Goal: Task Accomplishment & Management: Manage account settings

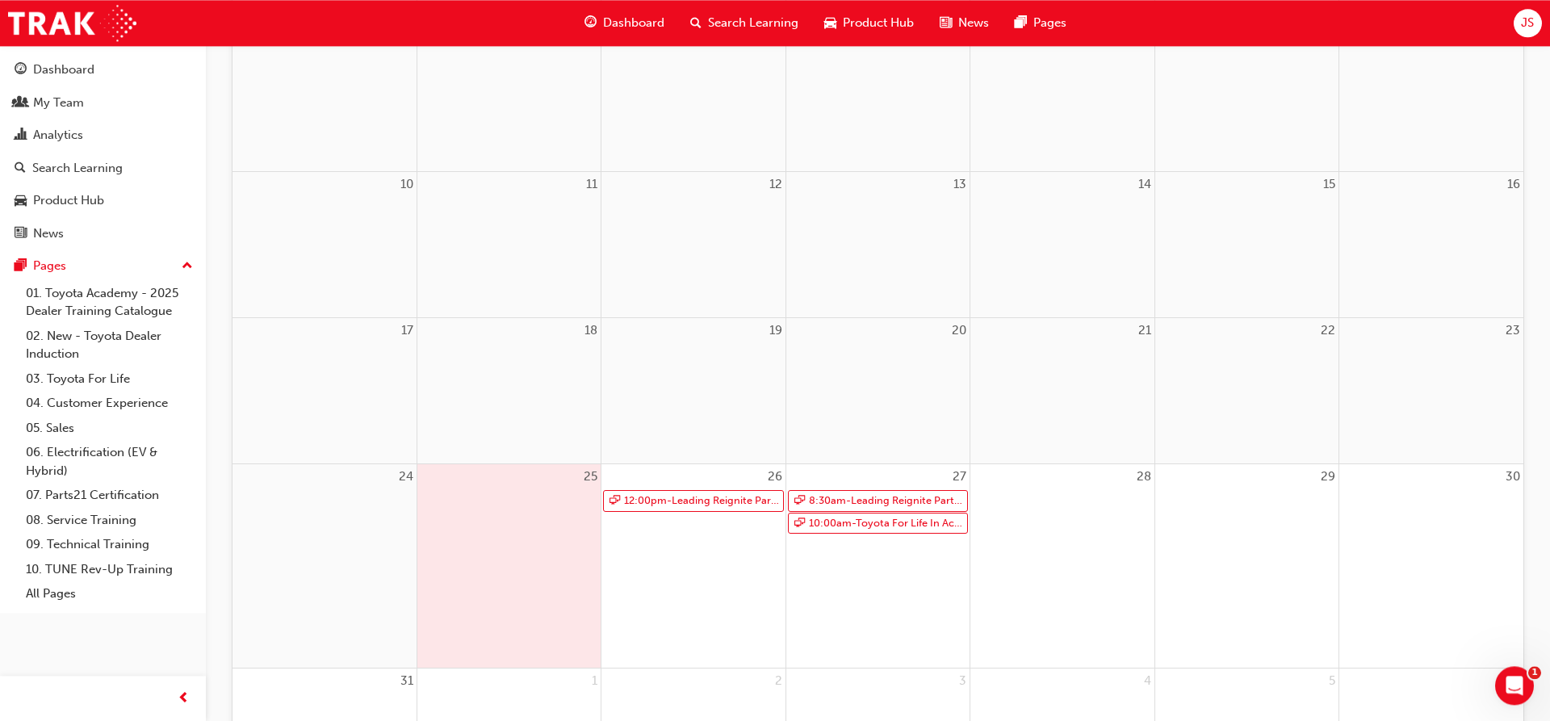
scroll to position [436, 0]
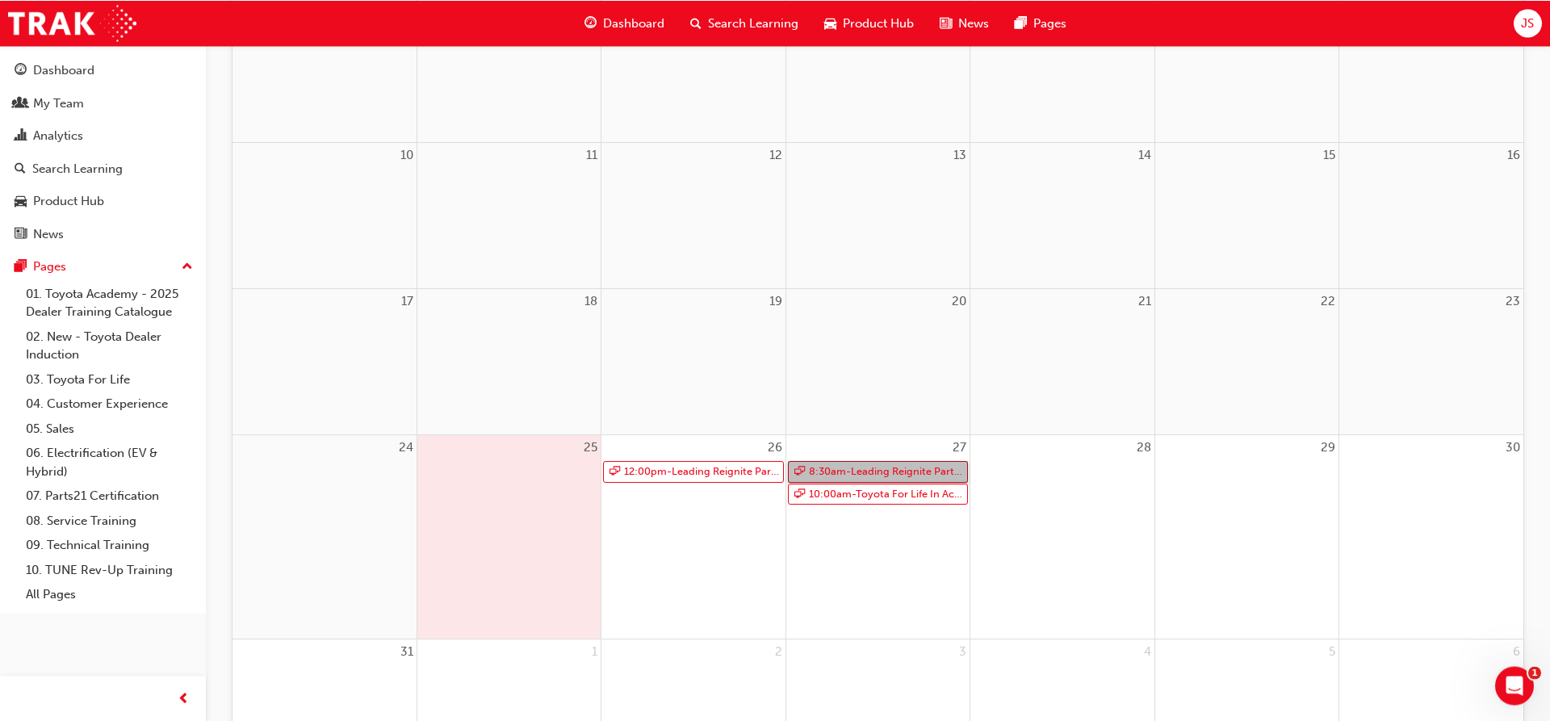
click at [859, 471] on span "8:30am - Leading Reignite Part 2 - Virtual Classroom" at bounding box center [886, 472] width 157 height 20
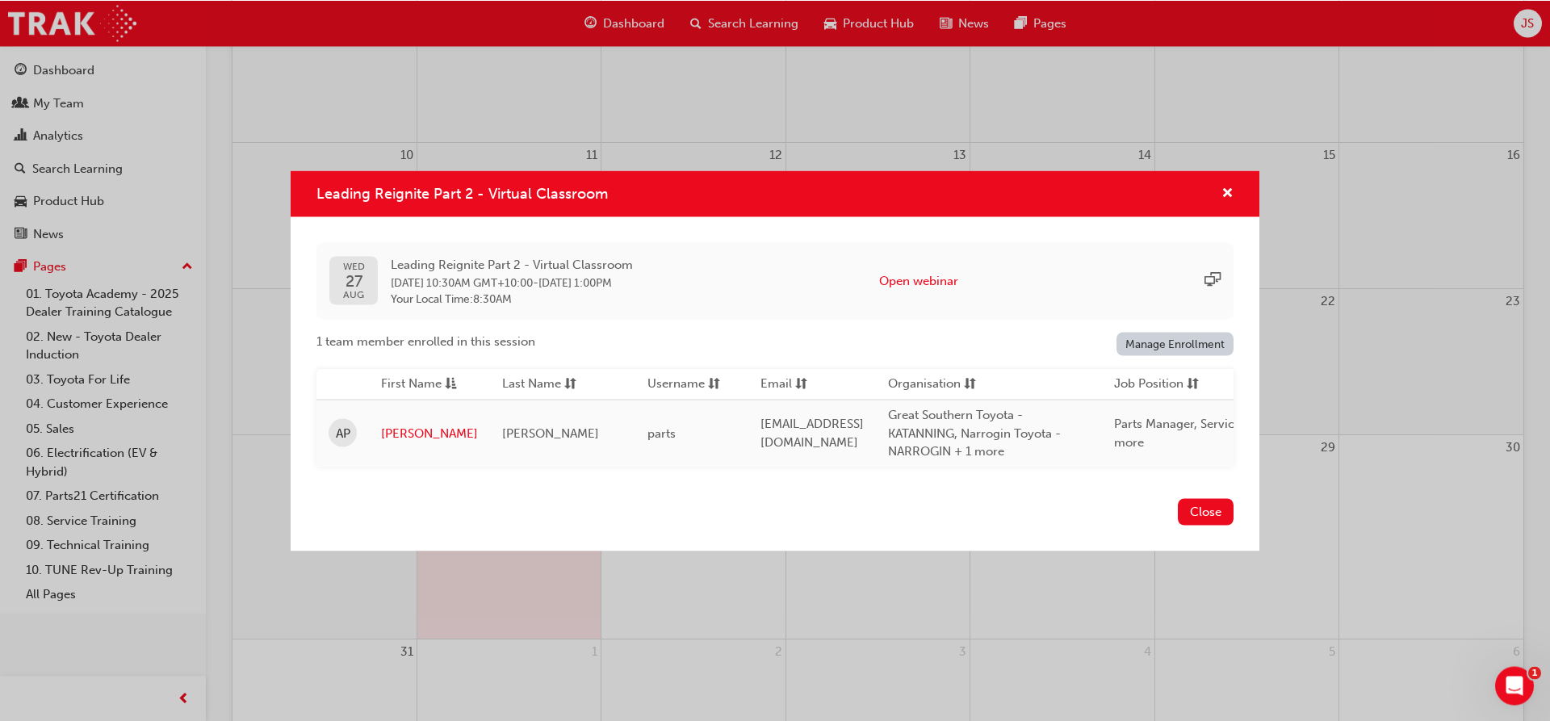
click at [1173, 342] on link "Manage Enrollment" at bounding box center [1175, 343] width 118 height 23
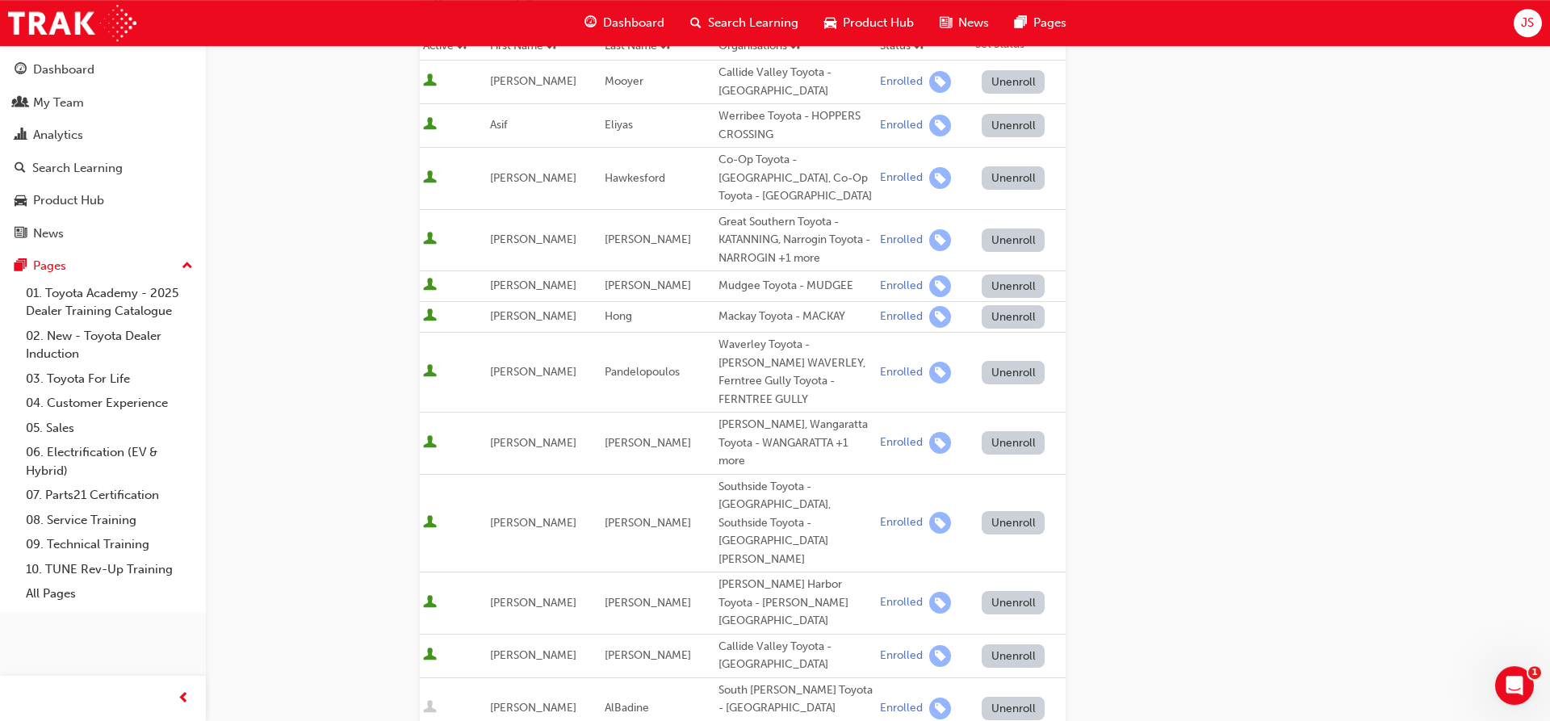
scroll to position [165, 0]
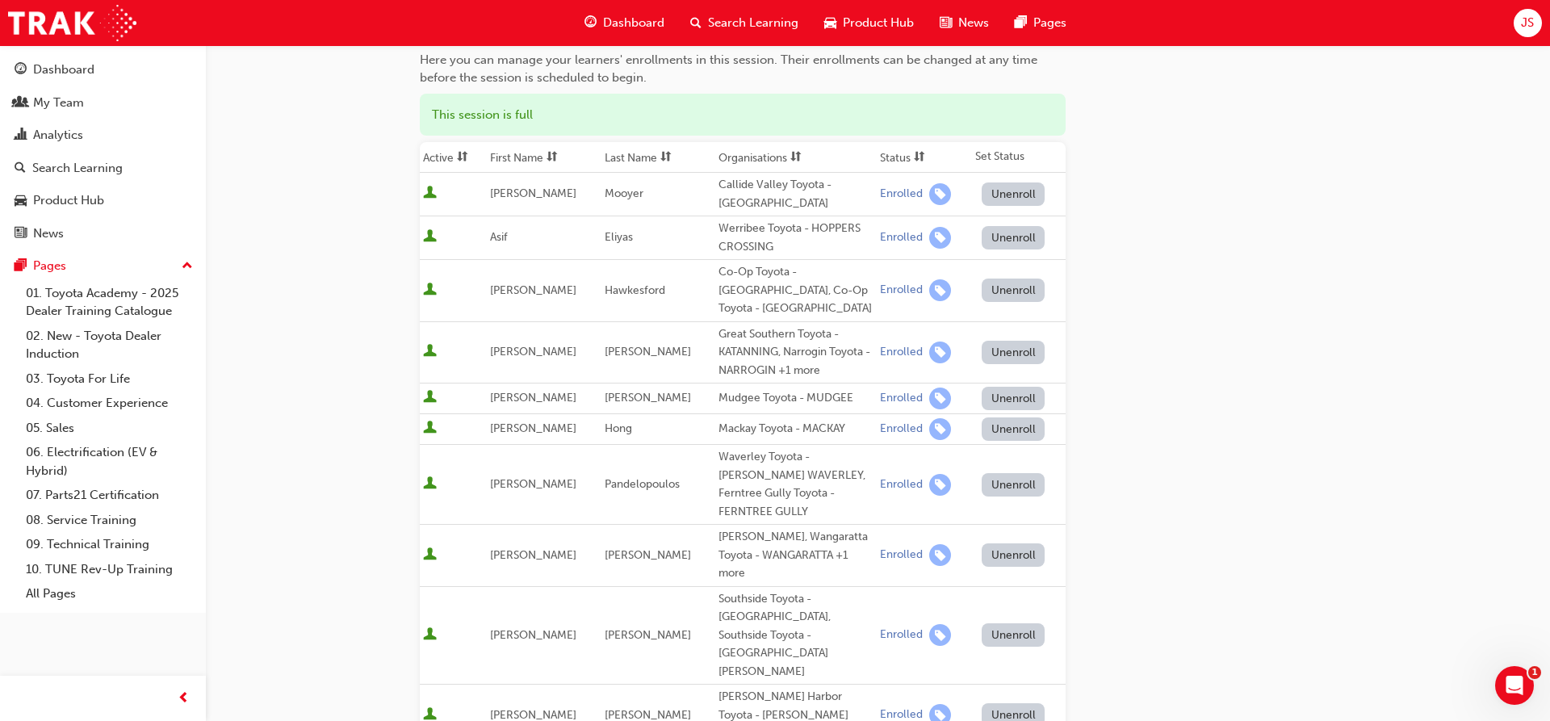
click at [1007, 341] on button "Unenroll" at bounding box center [1013, 352] width 63 height 23
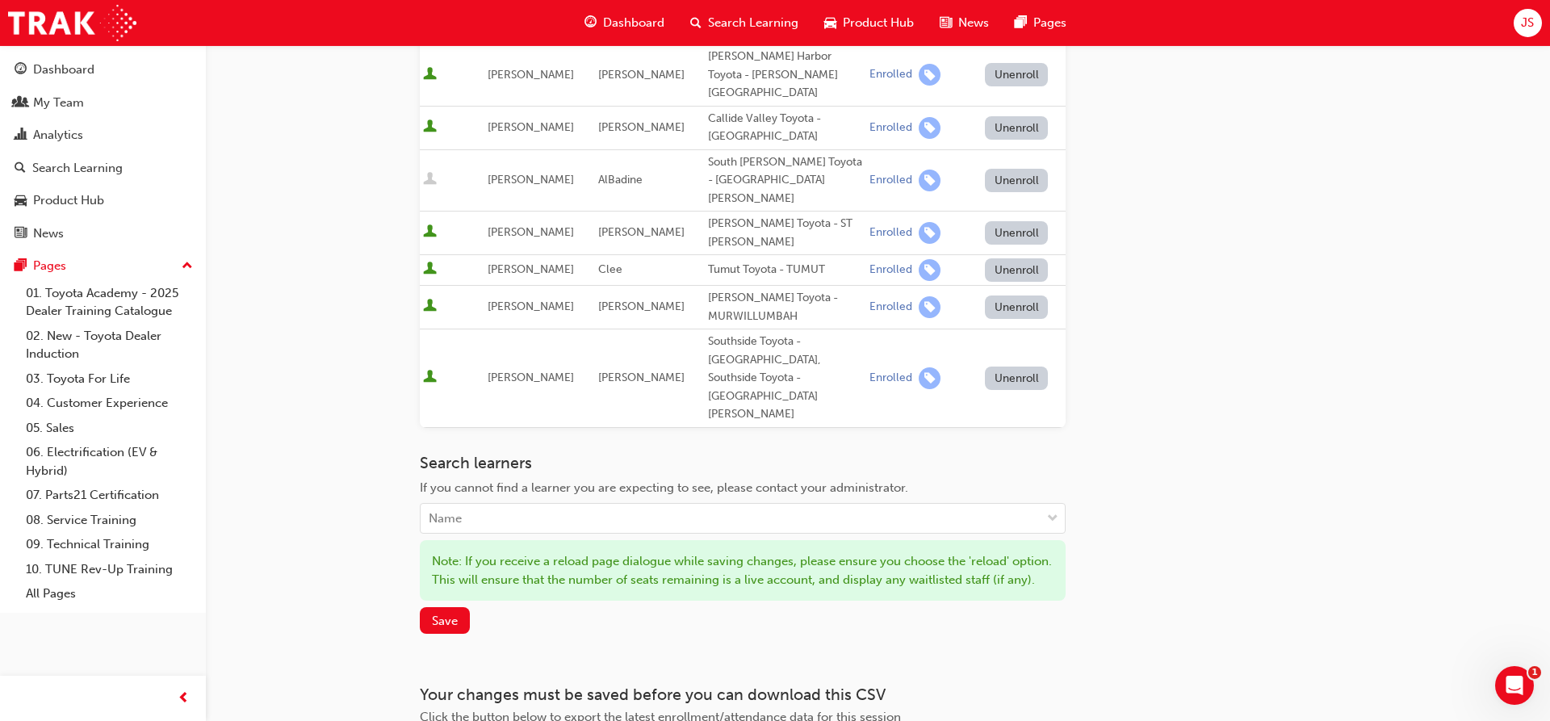
scroll to position [813, 0]
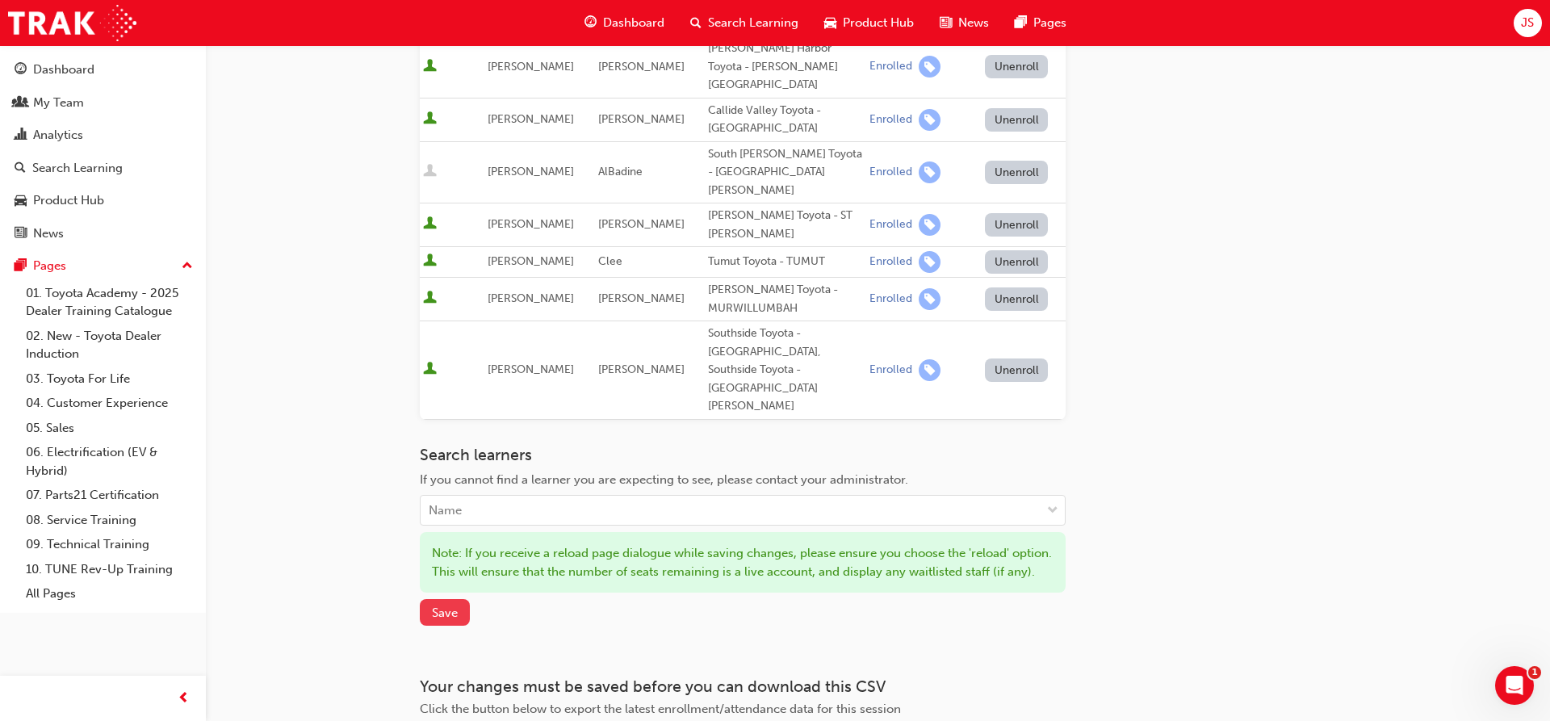
click at [446, 605] on span "Save" at bounding box center [445, 612] width 26 height 15
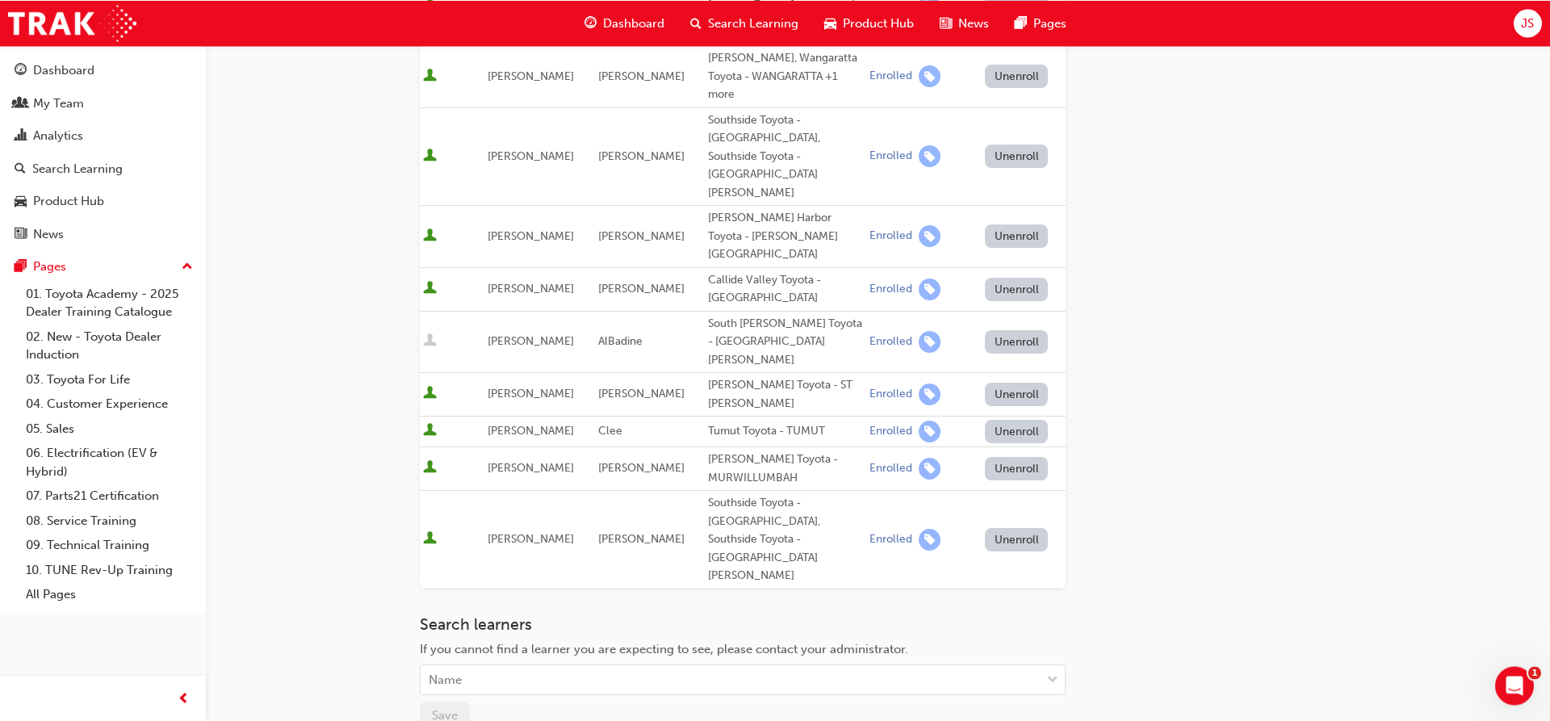
scroll to position [746, 0]
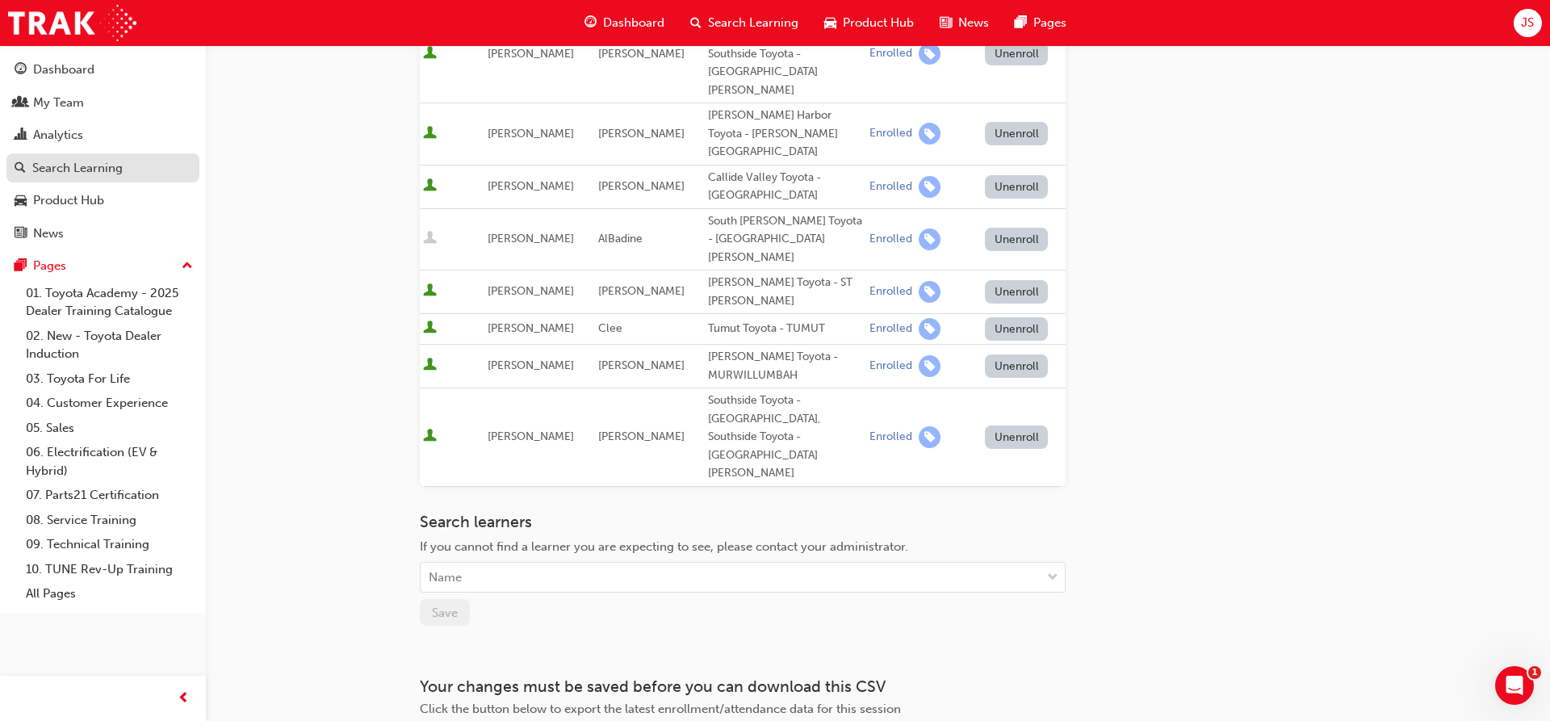
click at [90, 165] on div "Search Learning" at bounding box center [77, 168] width 90 height 19
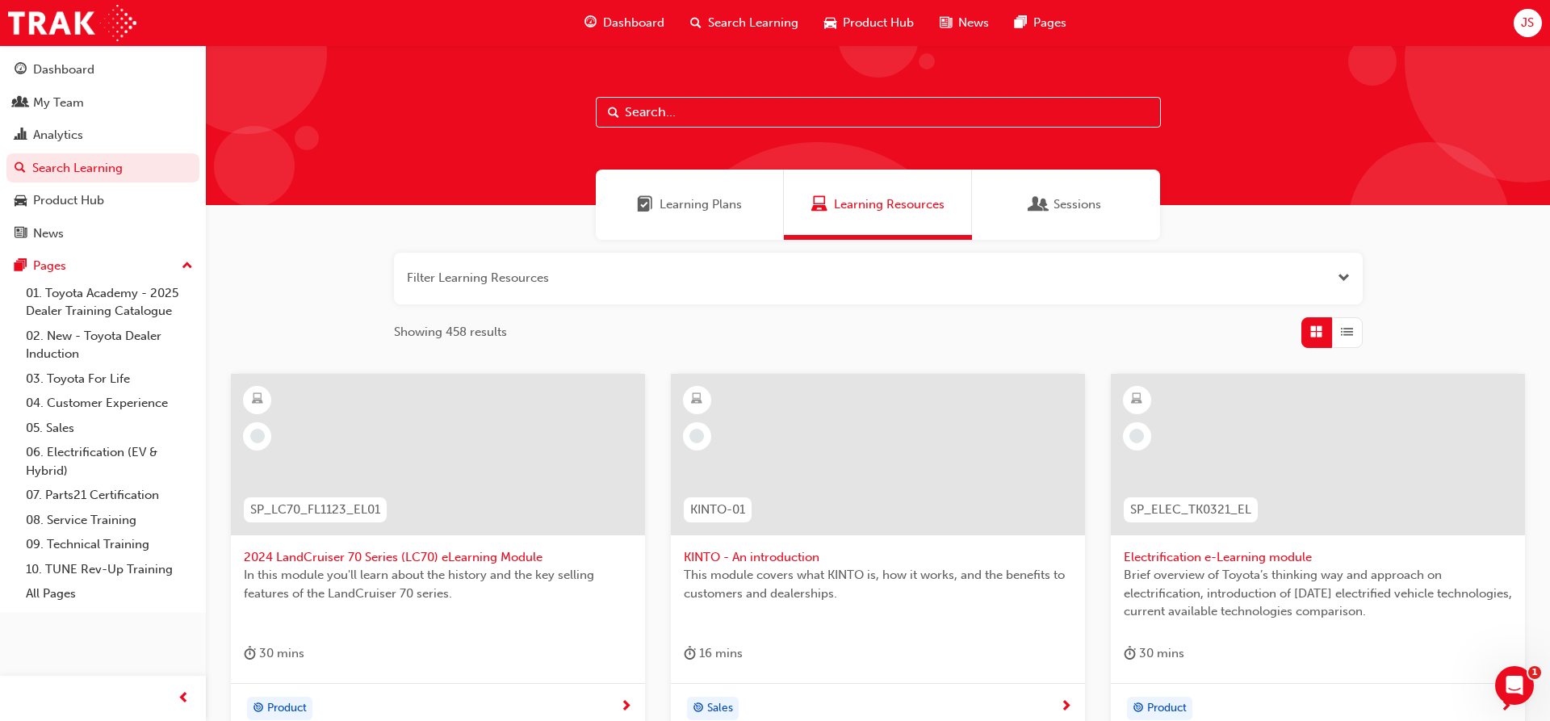
click at [1091, 207] on span "Sessions" at bounding box center [1077, 204] width 48 height 19
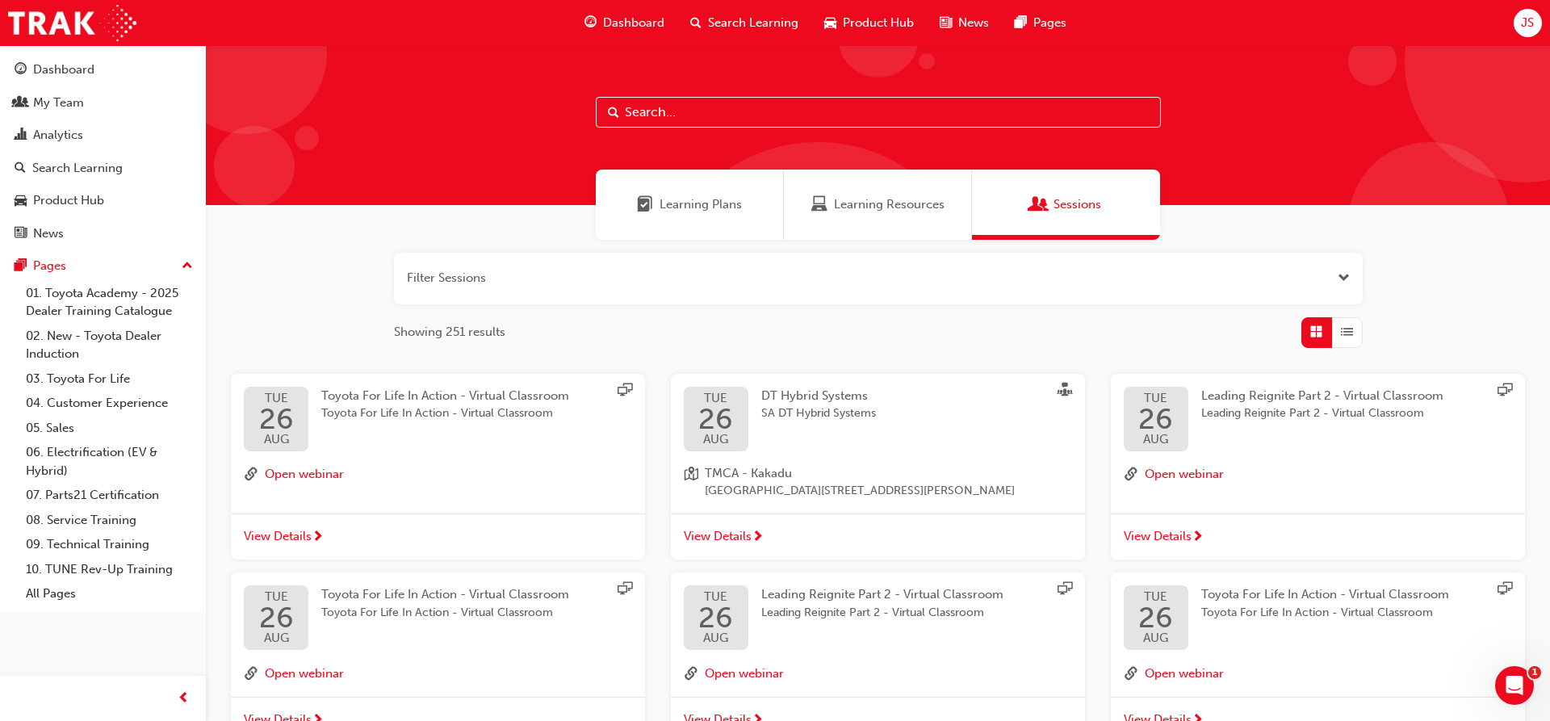
click at [496, 278] on button "button" at bounding box center [878, 279] width 969 height 52
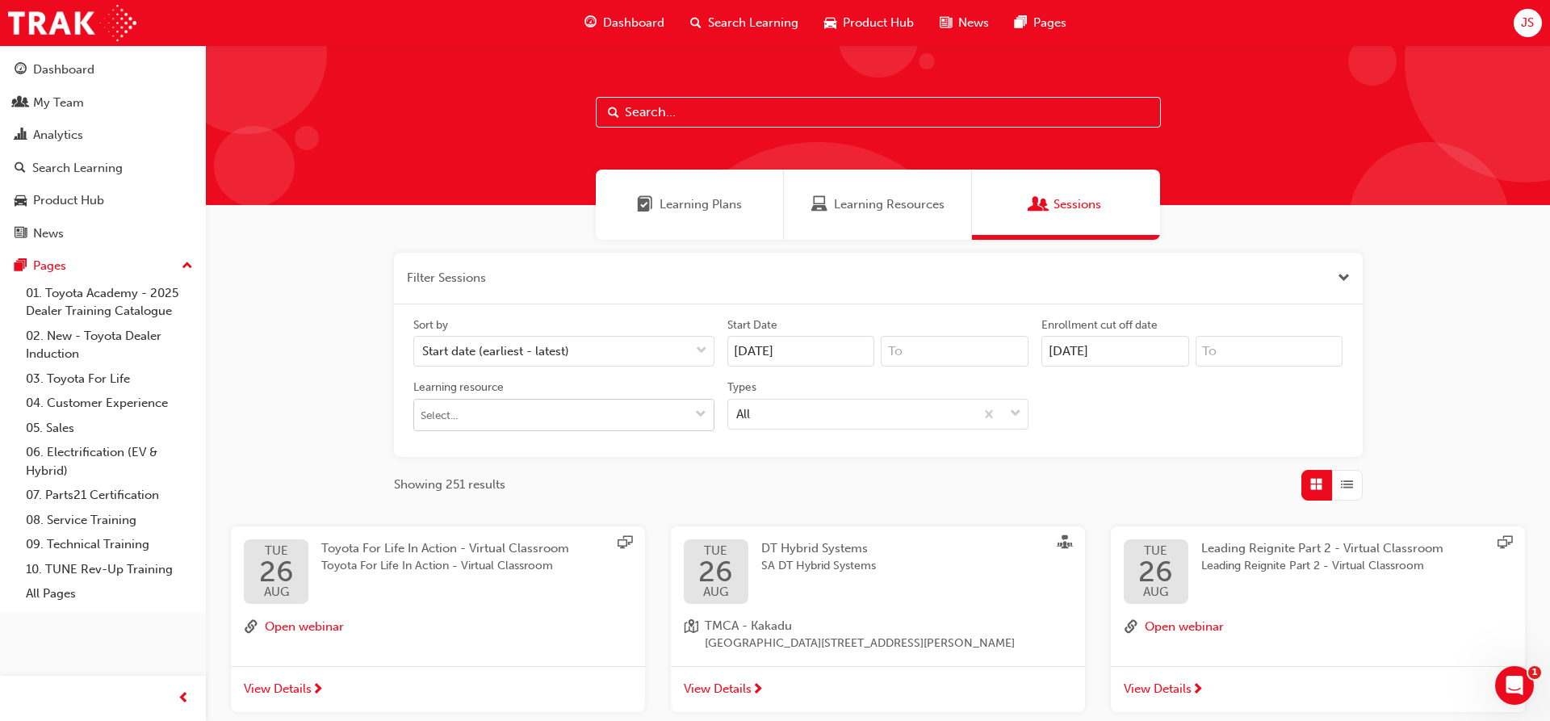
click at [697, 414] on span "down-icon" at bounding box center [700, 415] width 11 height 14
click at [689, 111] on input "text" at bounding box center [878, 112] width 565 height 31
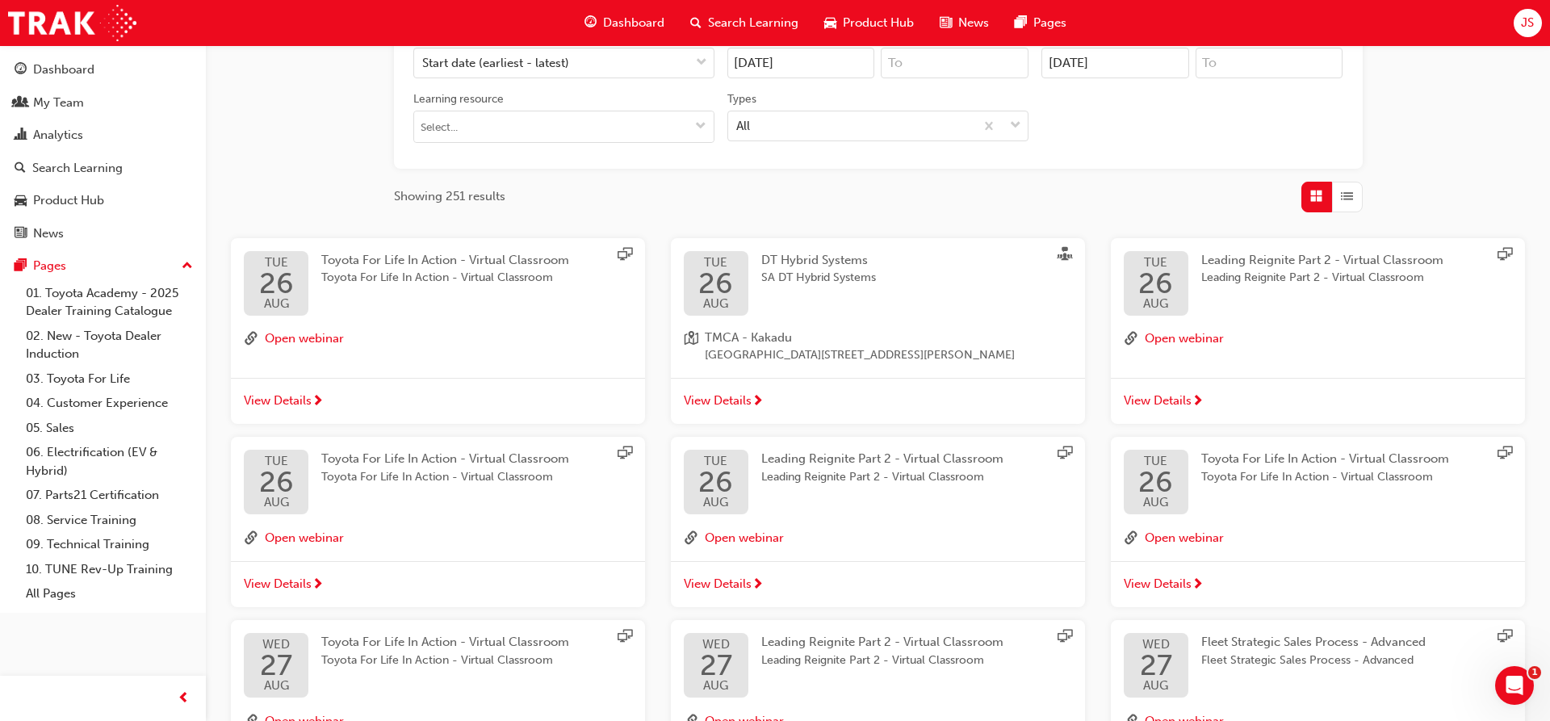
click at [1242, 266] on span "Leading Reignite Part 2 - Virtual Classroom" at bounding box center [1322, 260] width 242 height 15
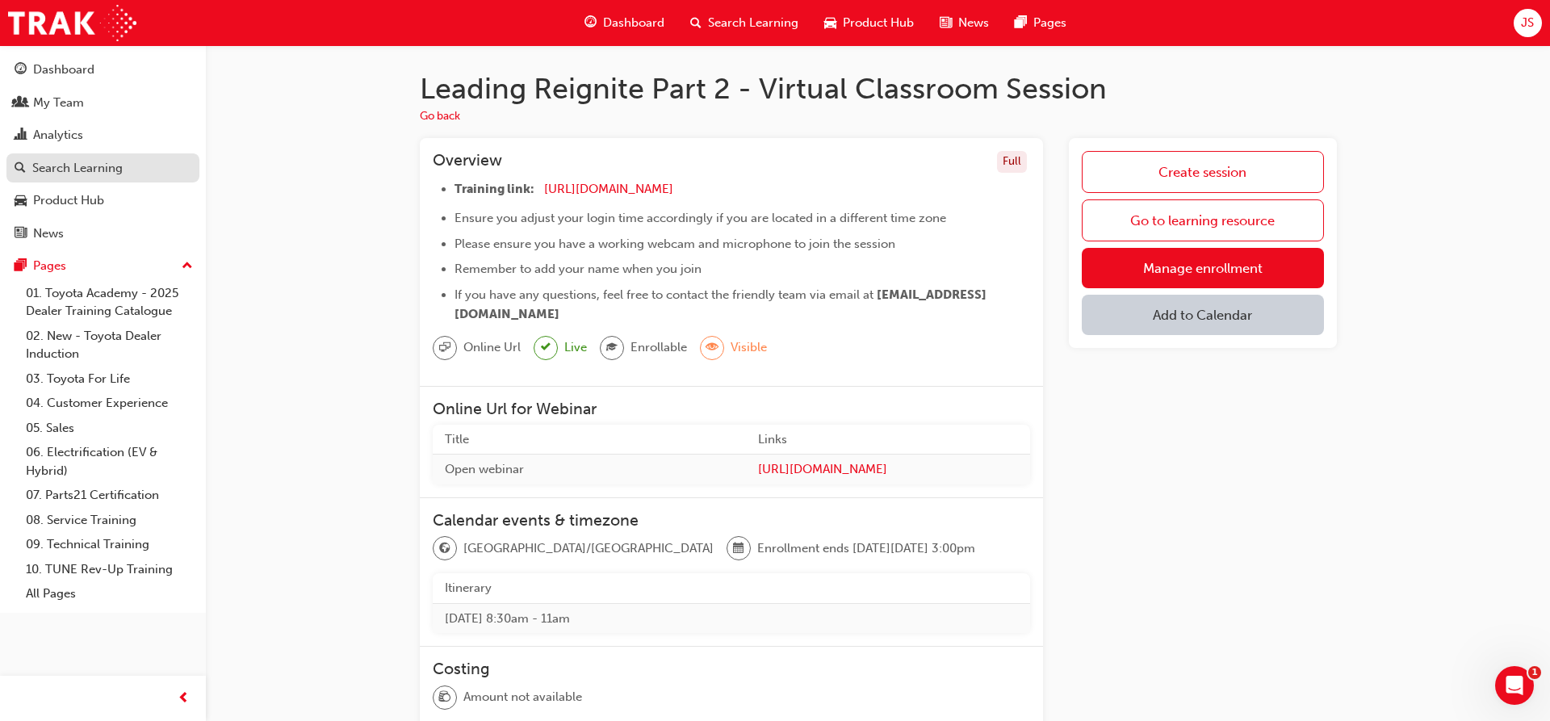
click at [82, 162] on div "Search Learning" at bounding box center [77, 168] width 90 height 19
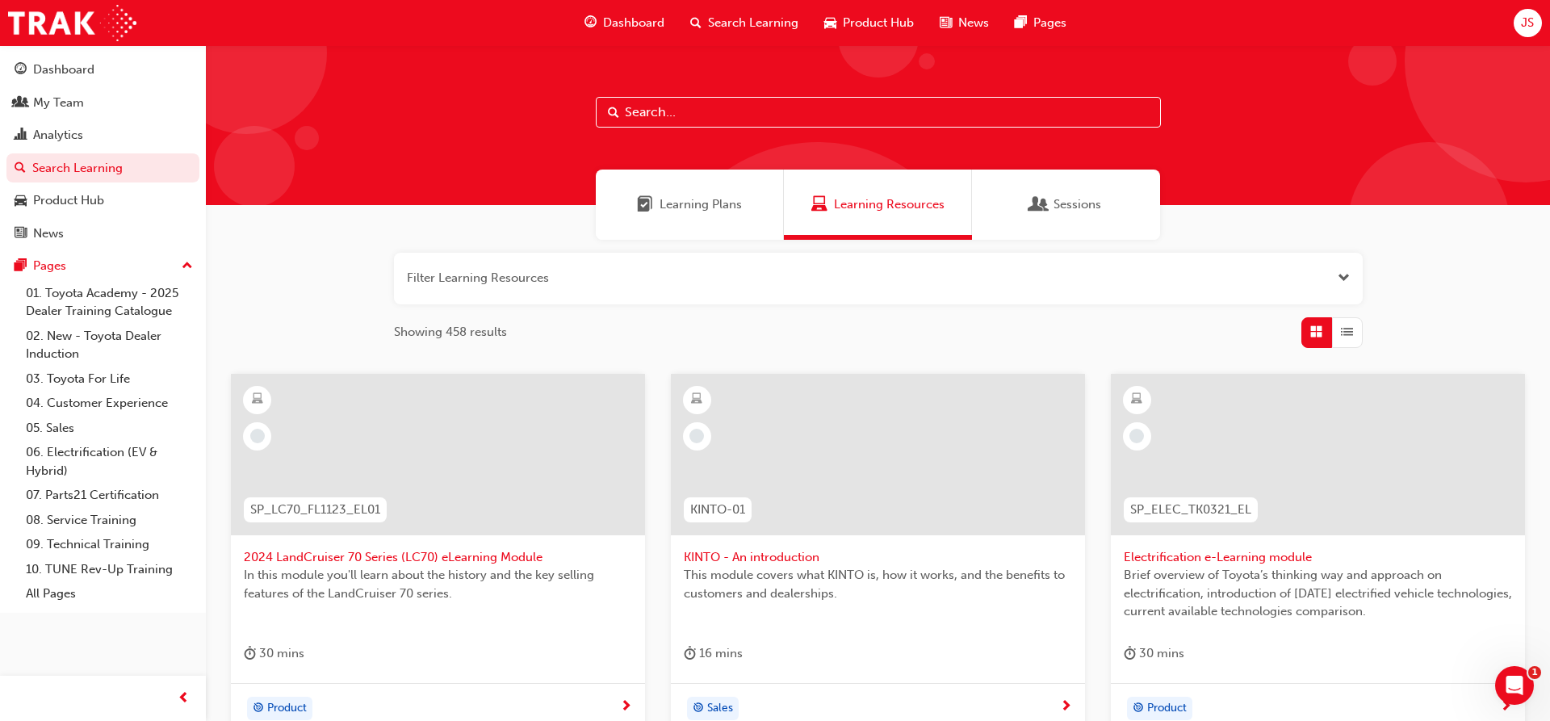
click at [661, 110] on input "text" at bounding box center [878, 112] width 565 height 31
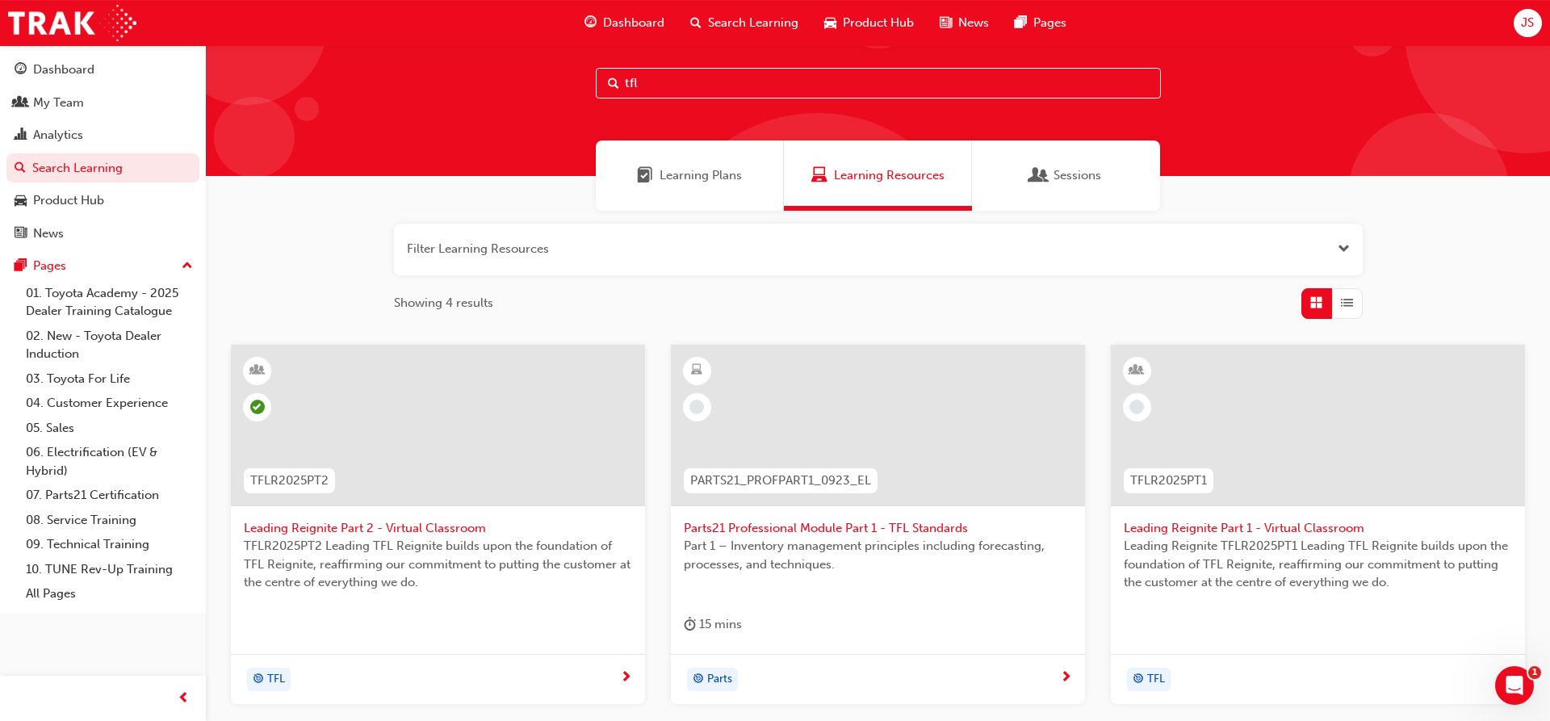
scroll to position [124, 0]
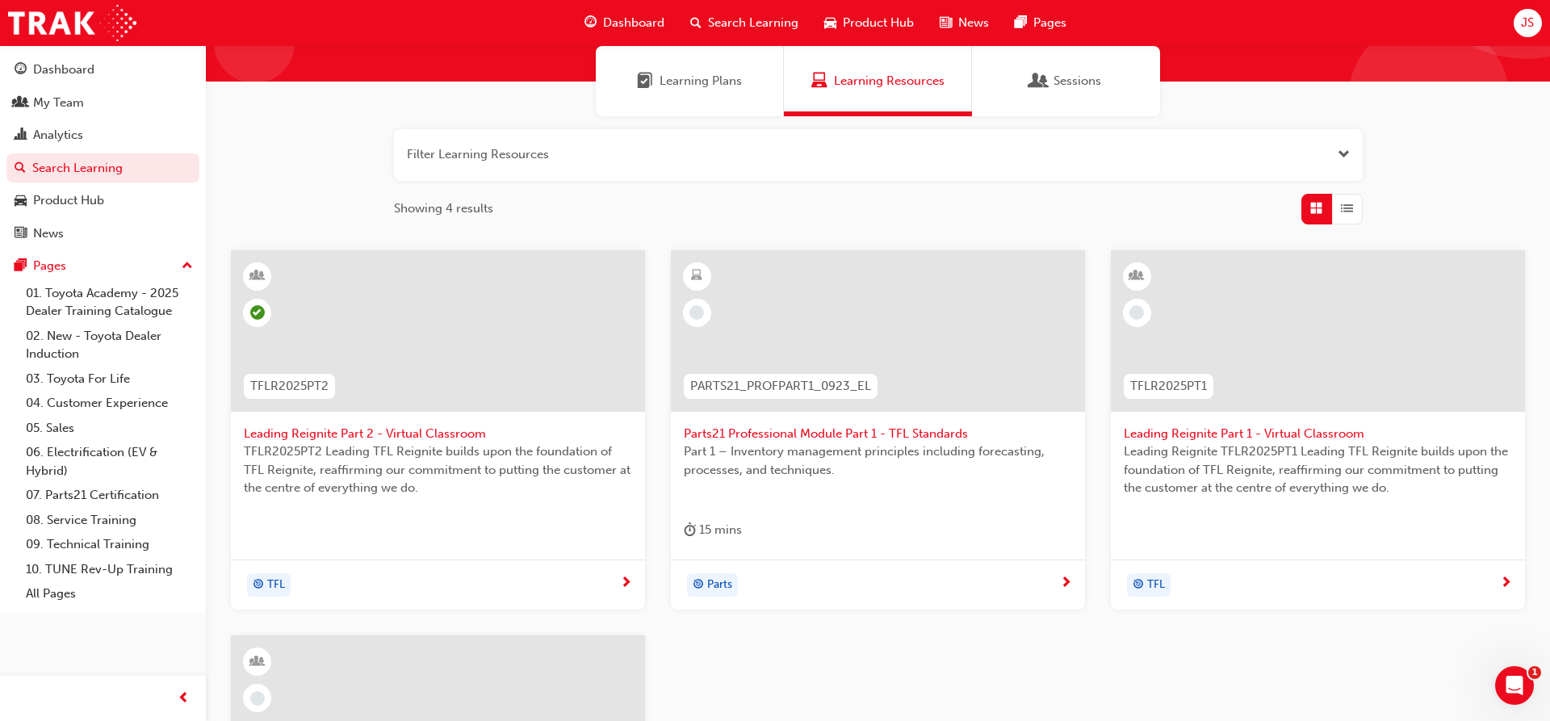
type input "tfl"
click at [396, 438] on span "Leading Reignite Part 2 - Virtual Classroom" at bounding box center [438, 434] width 388 height 19
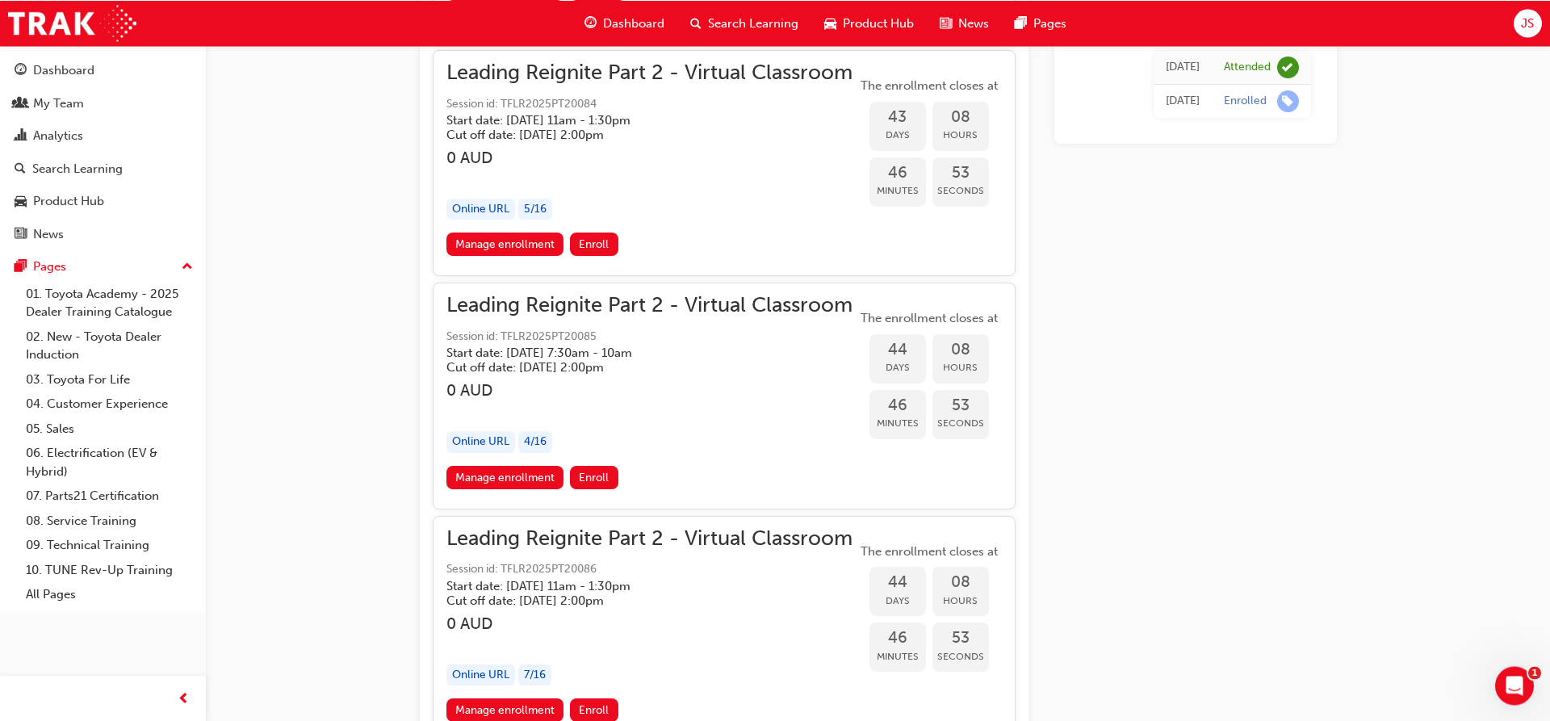
scroll to position [9560, 0]
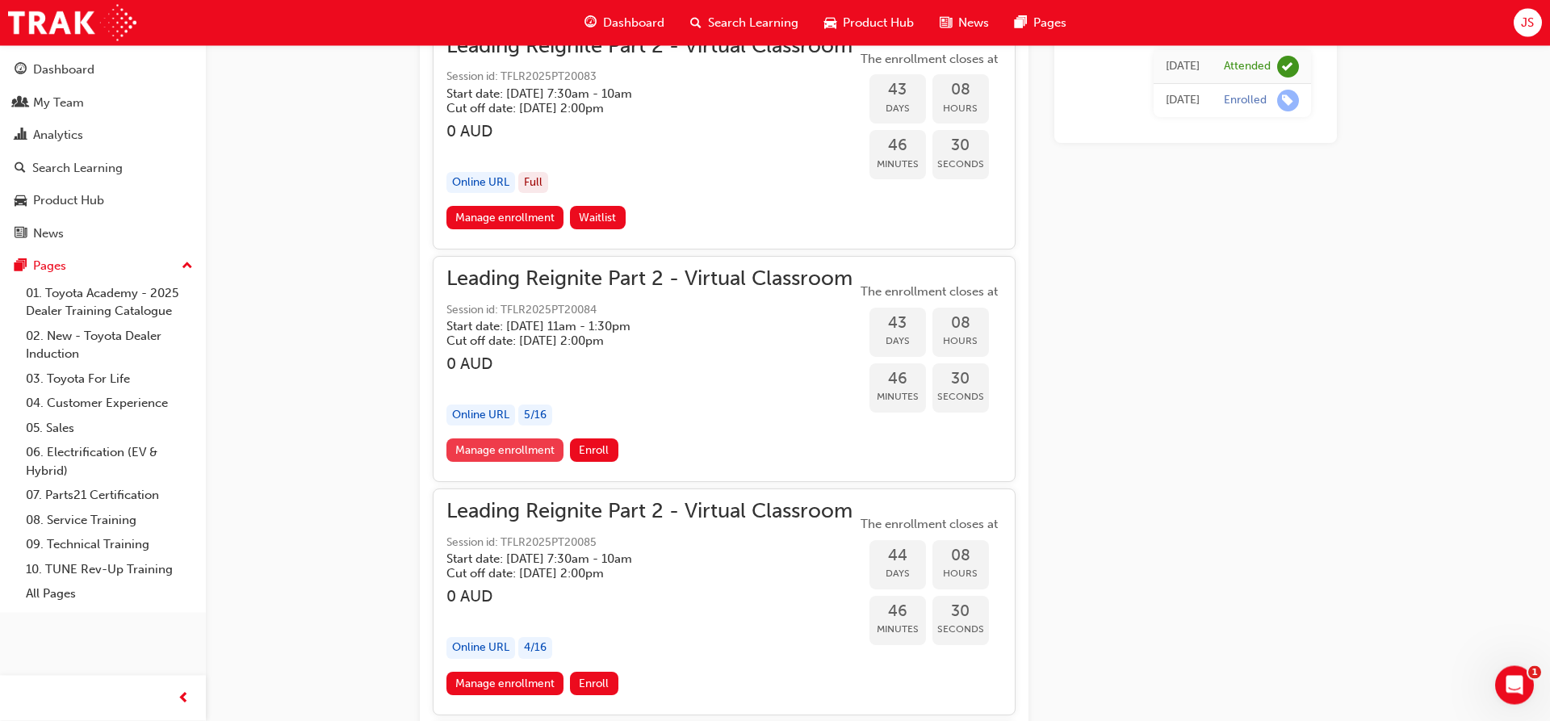
click at [519, 457] on link "Manage enrollment" at bounding box center [505, 450] width 118 height 23
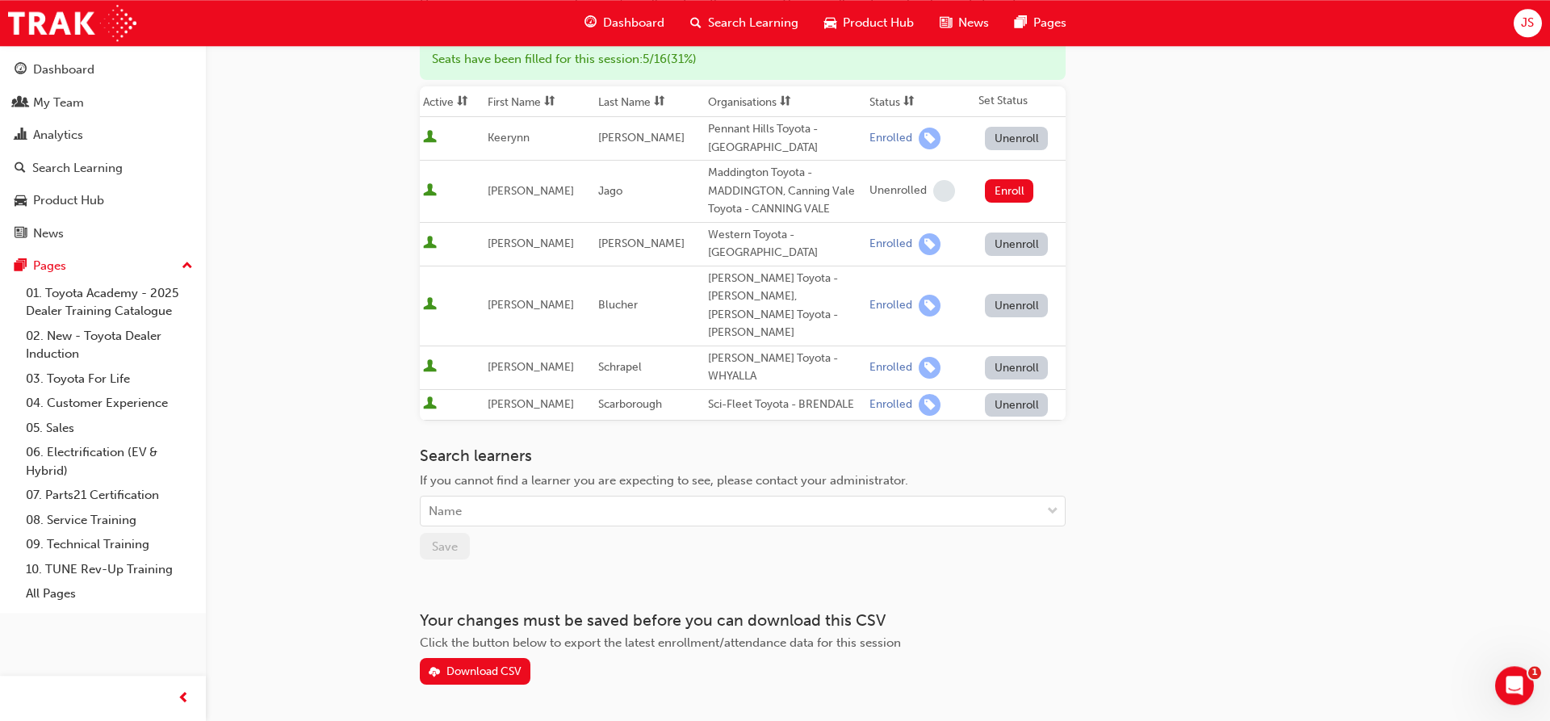
scroll to position [232, 0]
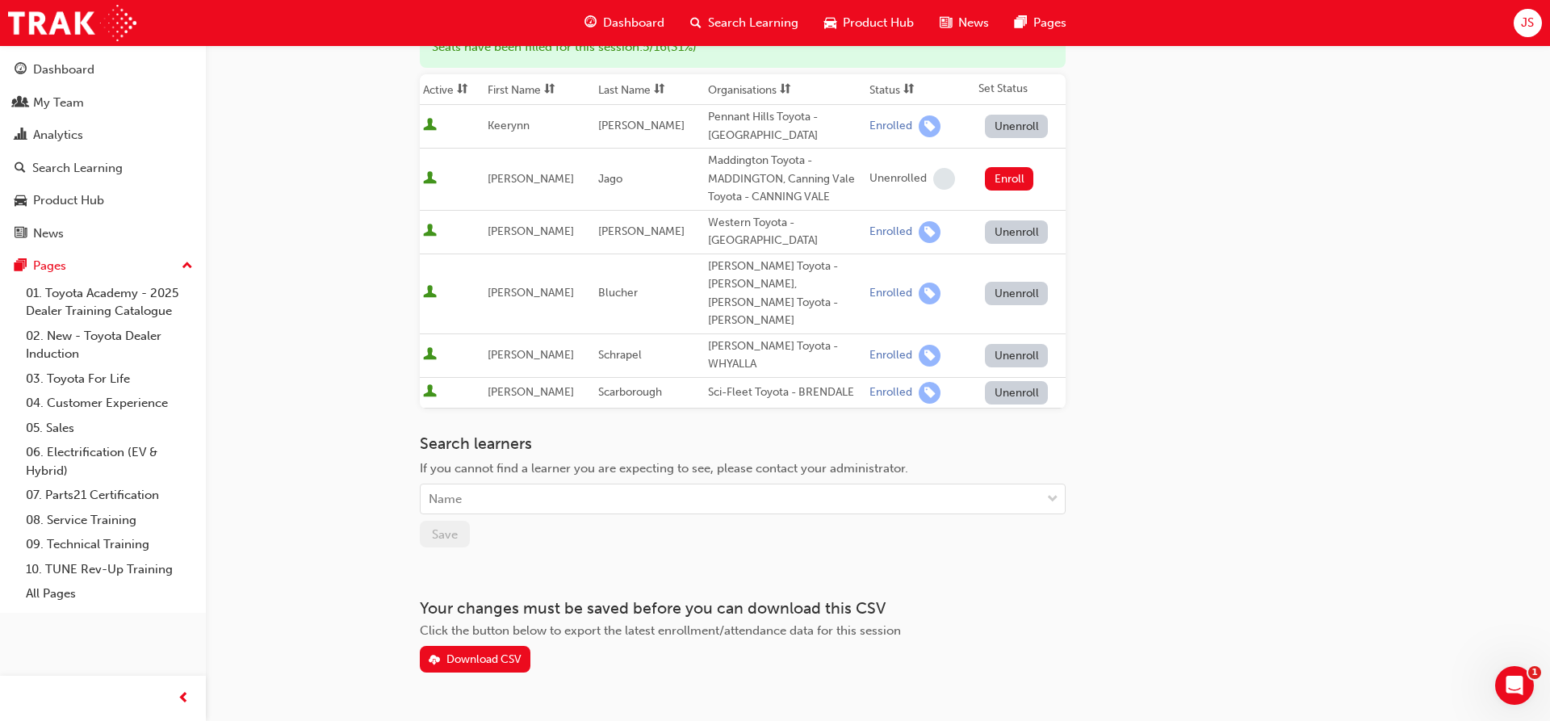
click at [518, 461] on span "If you cannot find a learner you are expecting to see, please contact your admi…" at bounding box center [664, 468] width 488 height 15
click at [485, 485] on div "Name" at bounding box center [731, 499] width 620 height 28
type input "pugh"
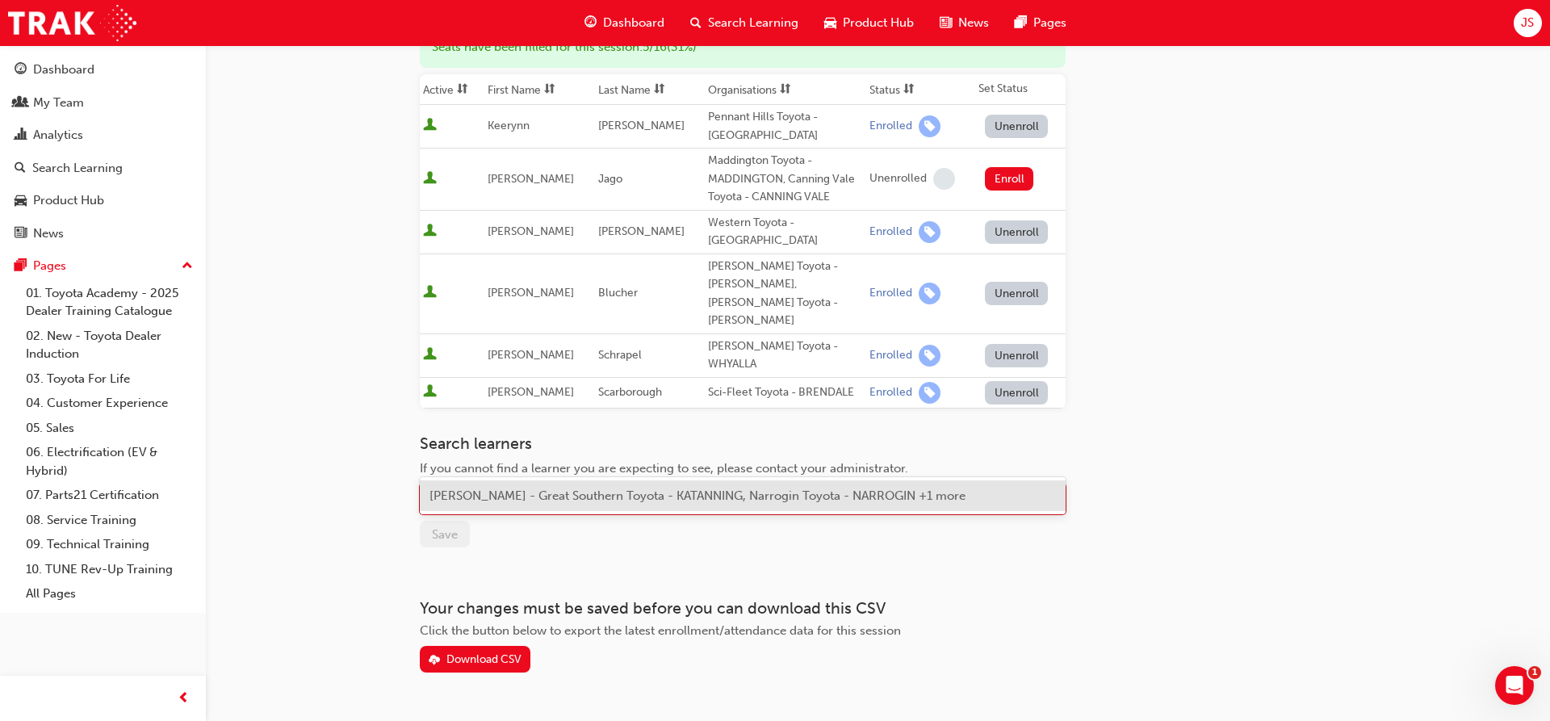
click at [538, 493] on span "Adam Pugh - Great Southern Toyota - KATANNING, Narrogin Toyota - NARROGIN +1 mo…" at bounding box center [697, 495] width 536 height 15
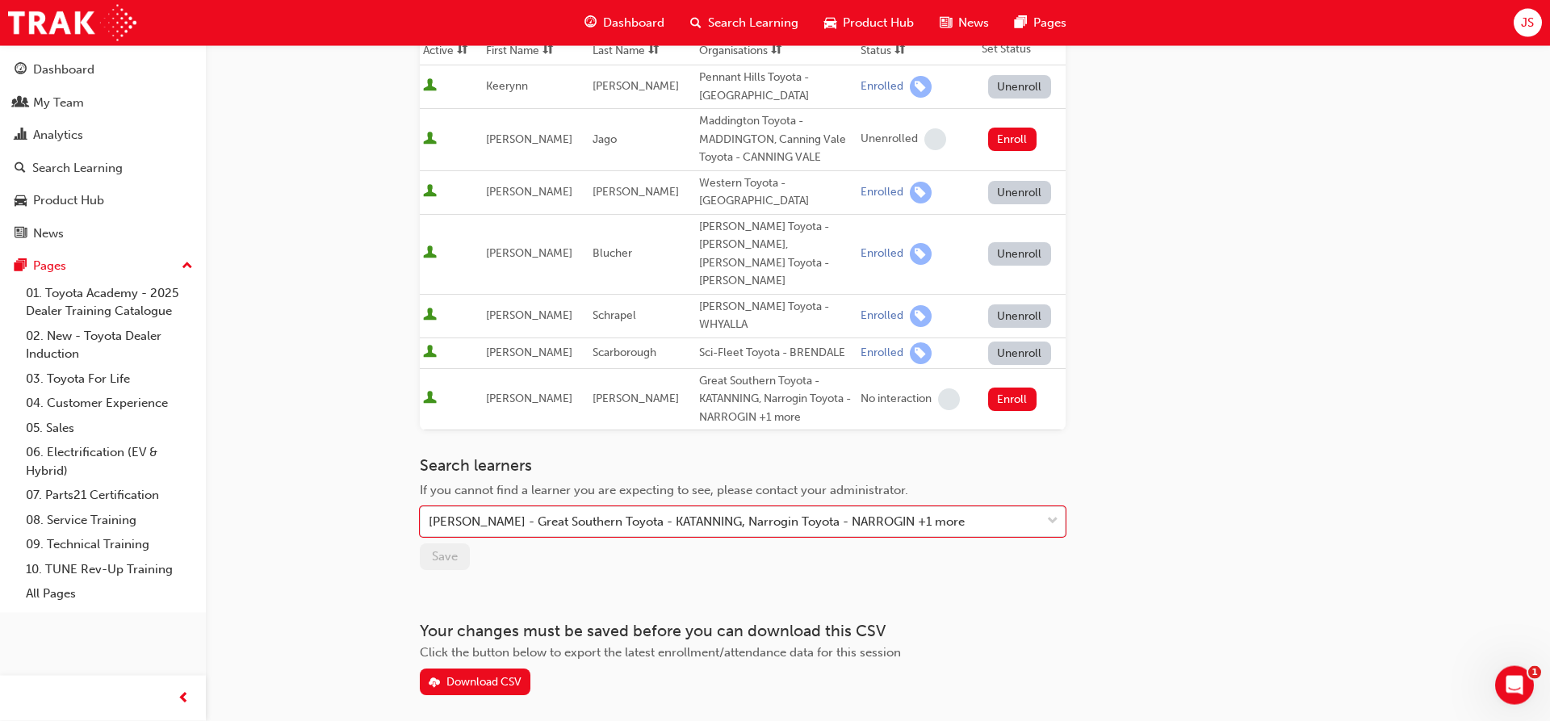
scroll to position [294, 0]
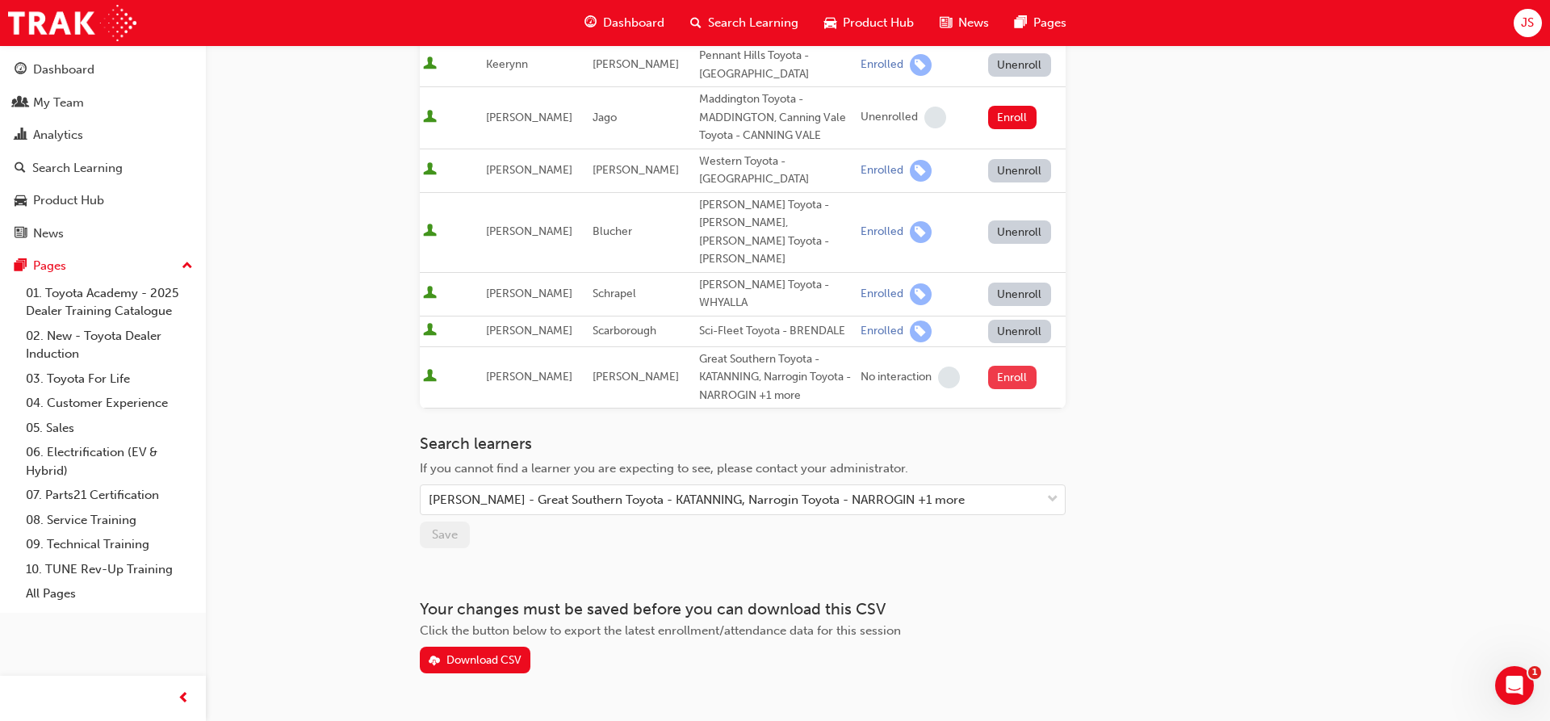
click at [996, 366] on button "Enroll" at bounding box center [1012, 377] width 48 height 23
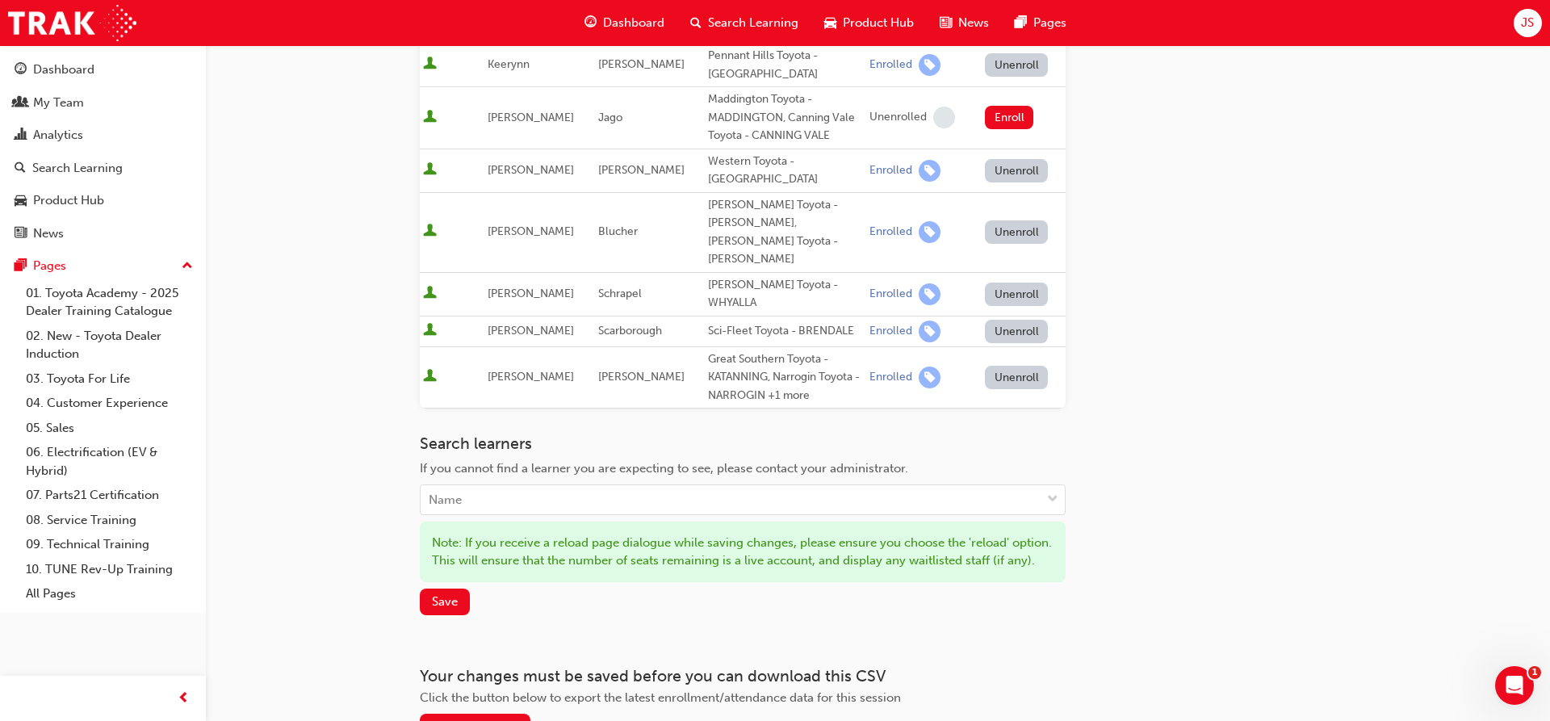
scroll to position [361, 0]
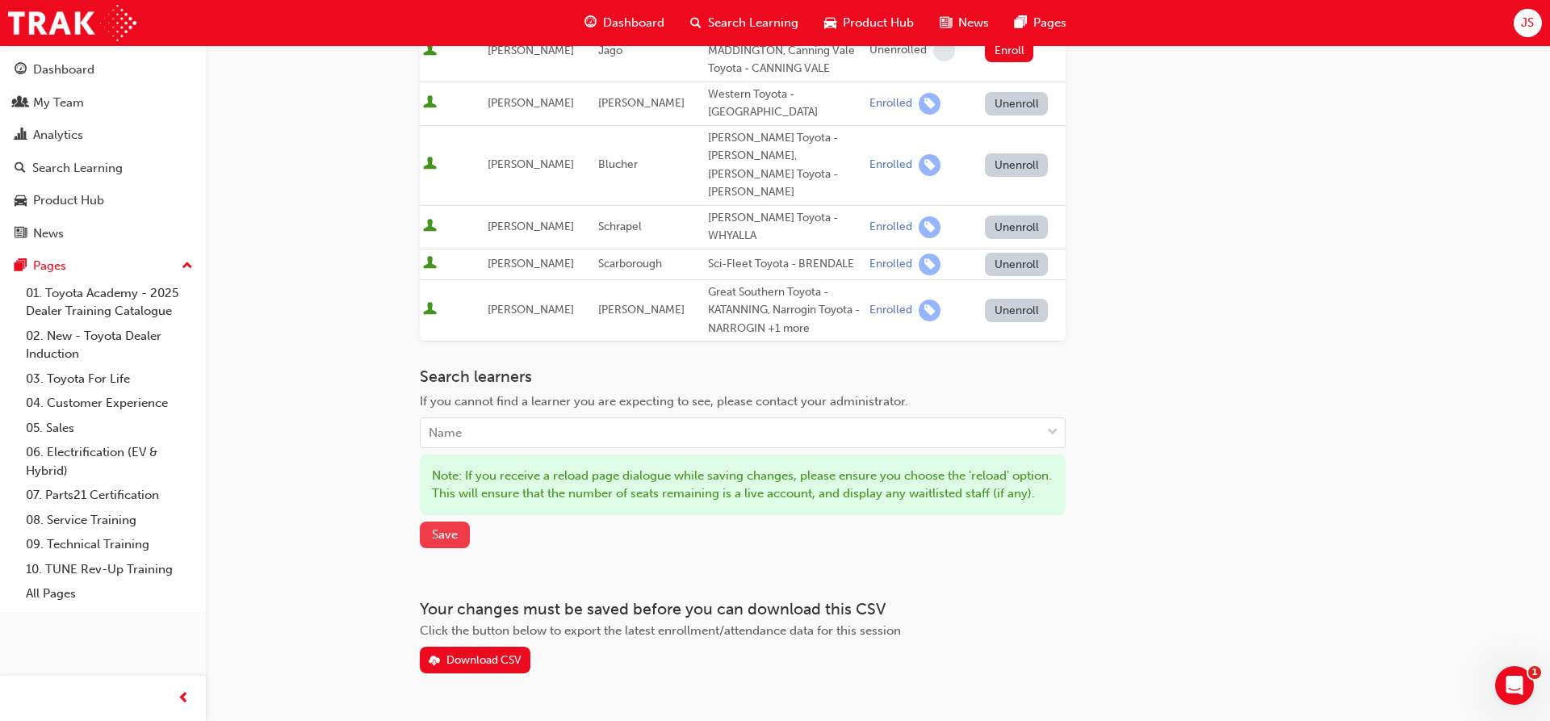
click at [453, 527] on span "Save" at bounding box center [445, 534] width 26 height 15
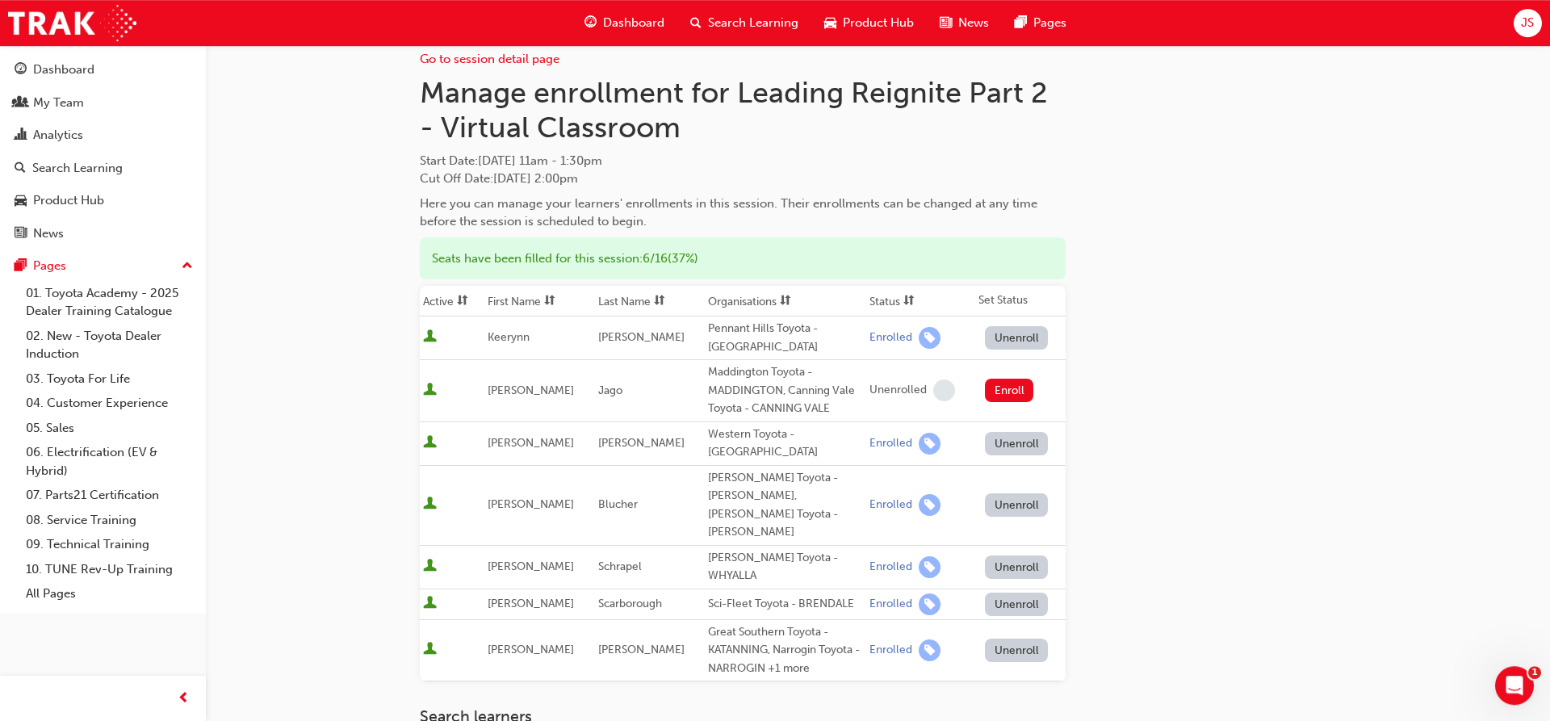
scroll to position [6, 0]
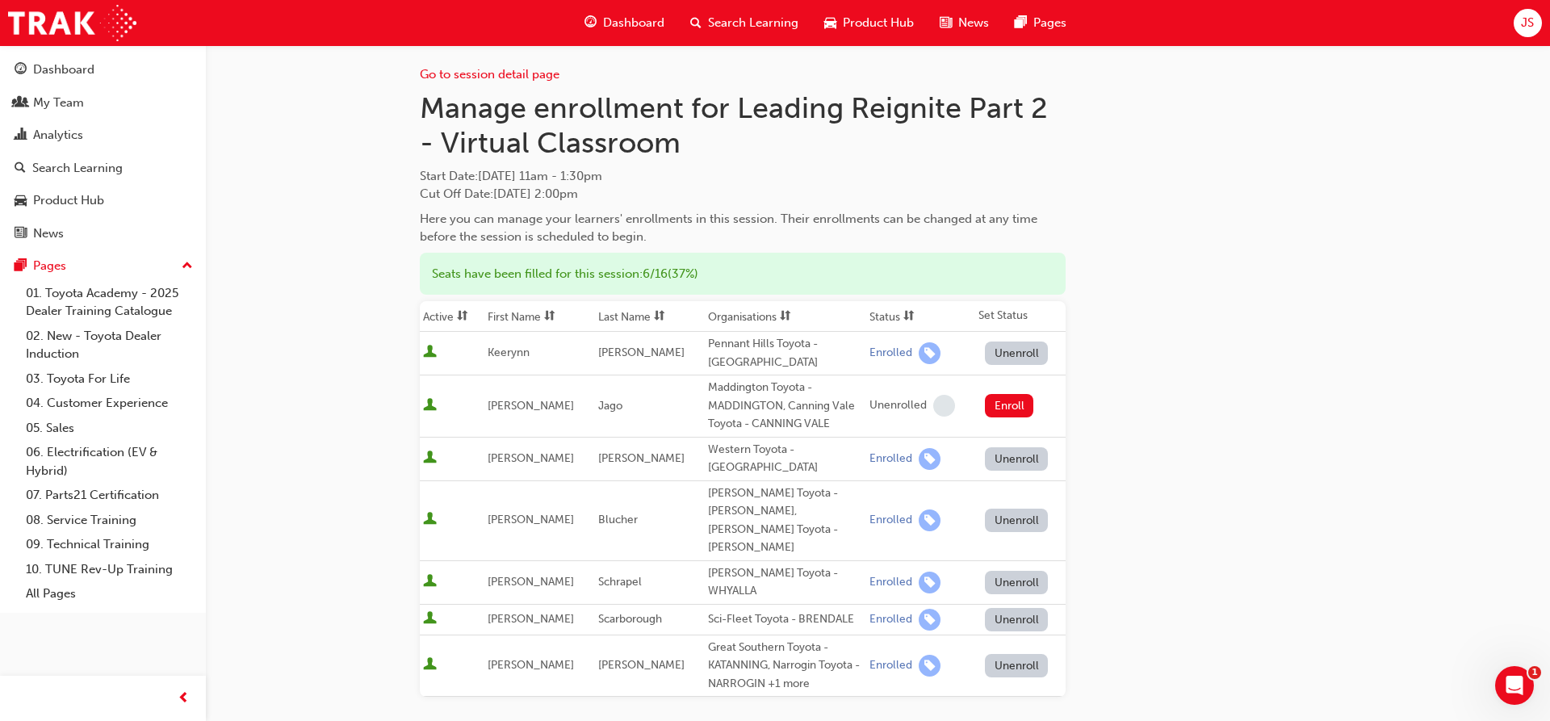
click at [1150, 174] on div "Go to session detail page Manage enrollment for Leading Reignite Part 2 - Virtu…" at bounding box center [878, 501] width 917 height 922
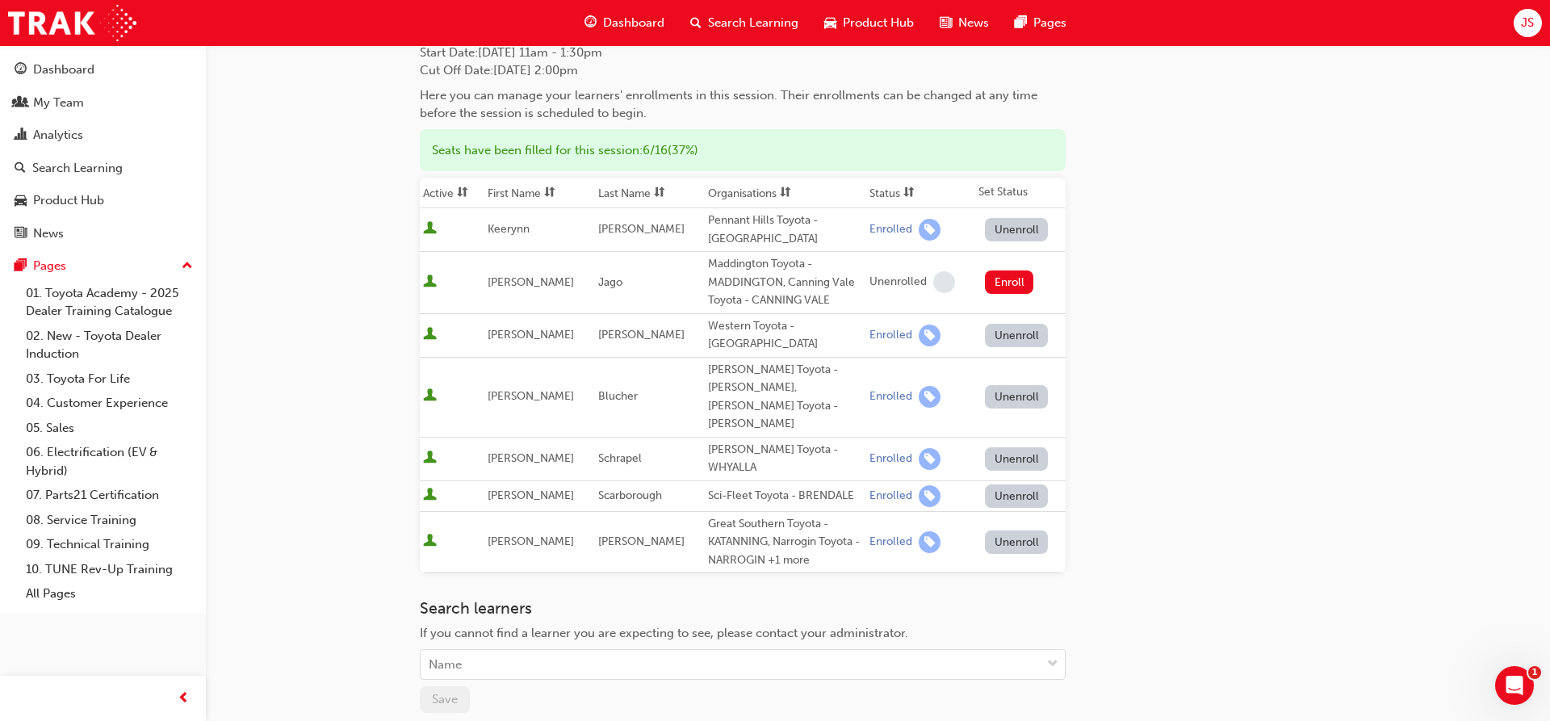
click at [1518, 31] on div "JS" at bounding box center [1528, 23] width 28 height 28
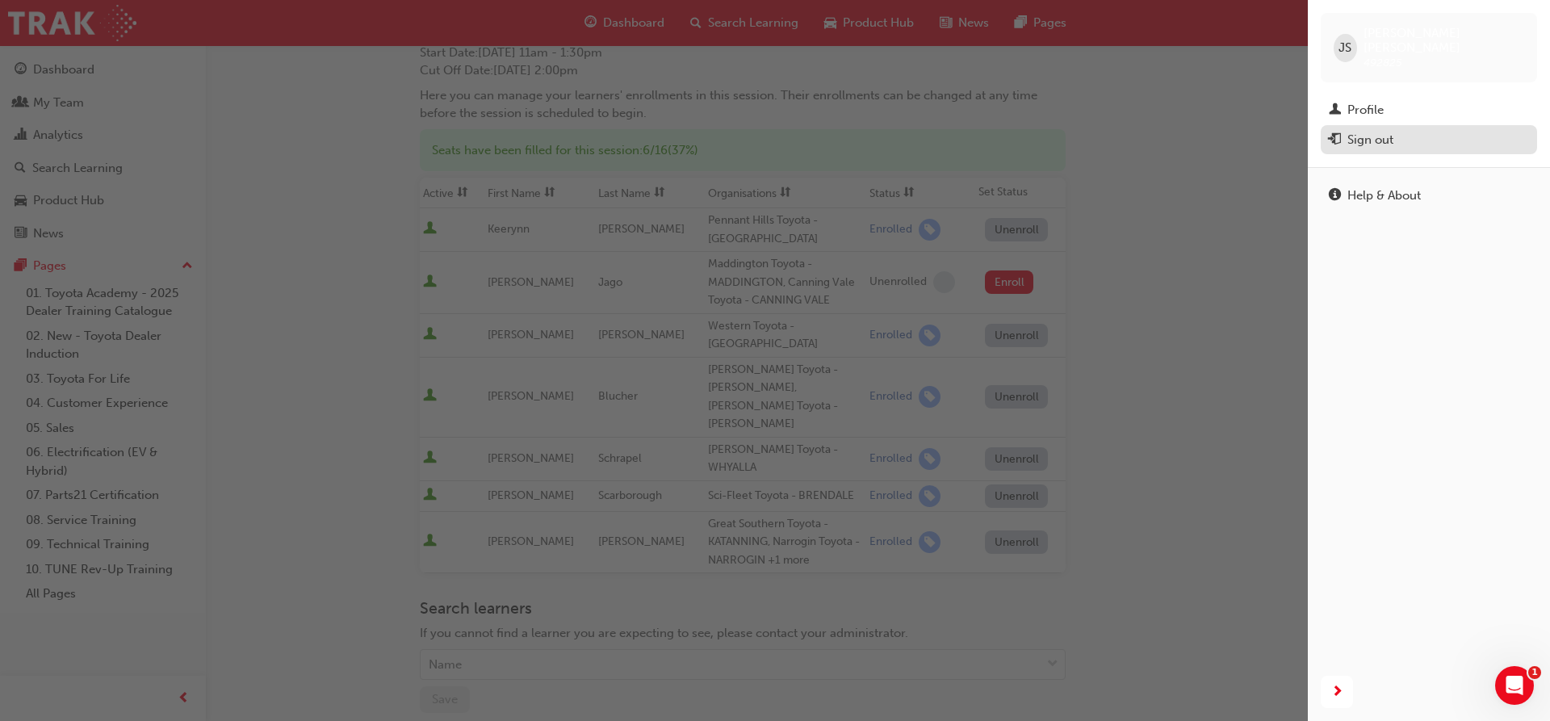
click at [1392, 131] on div "Sign out" at bounding box center [1370, 140] width 46 height 19
